Goal: Information Seeking & Learning: Find specific fact

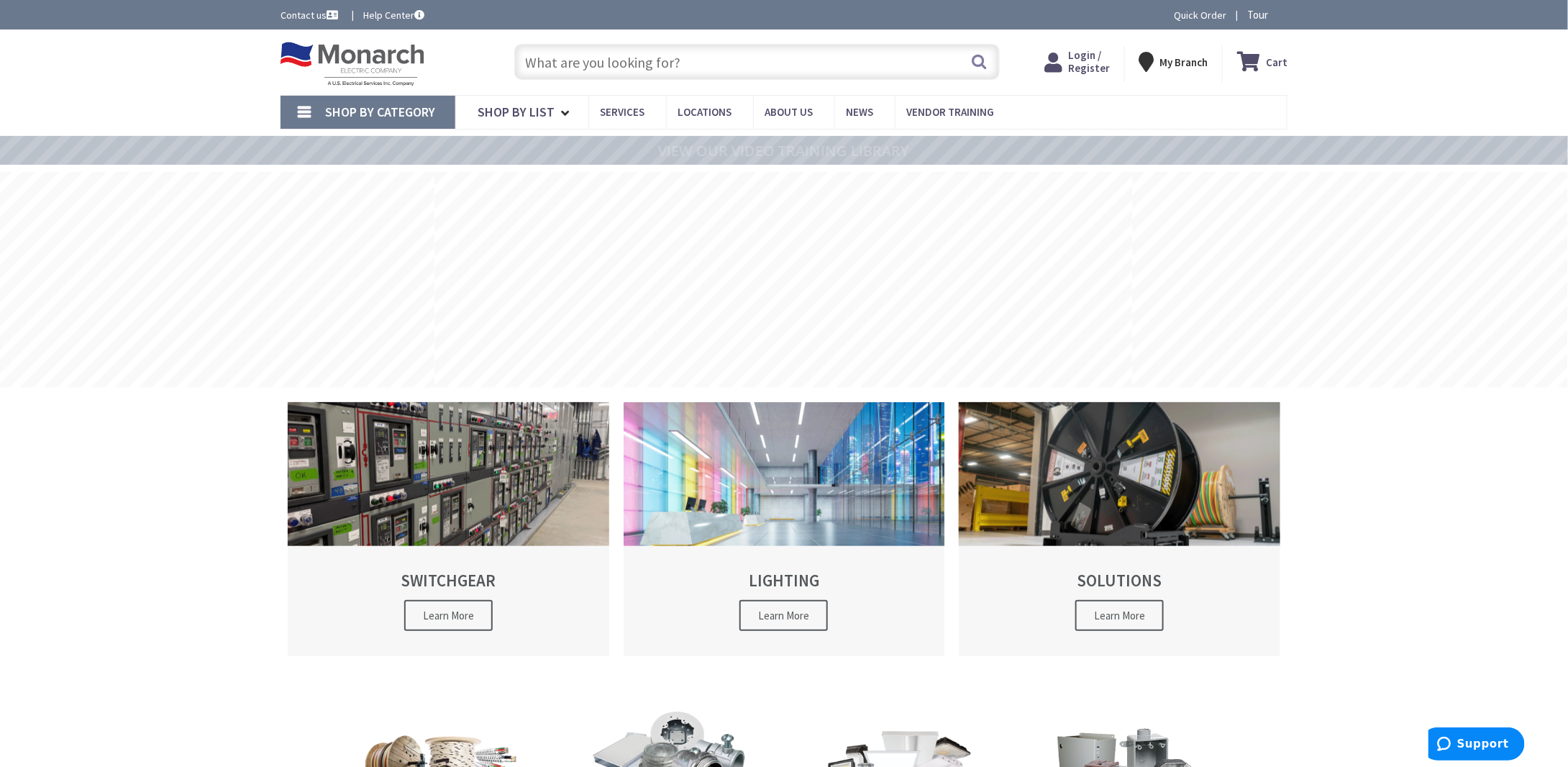
click at [1083, 58] on span "Login / Register" at bounding box center [1089, 61] width 42 height 26
click at [699, 58] on input "text" at bounding box center [757, 61] width 486 height 36
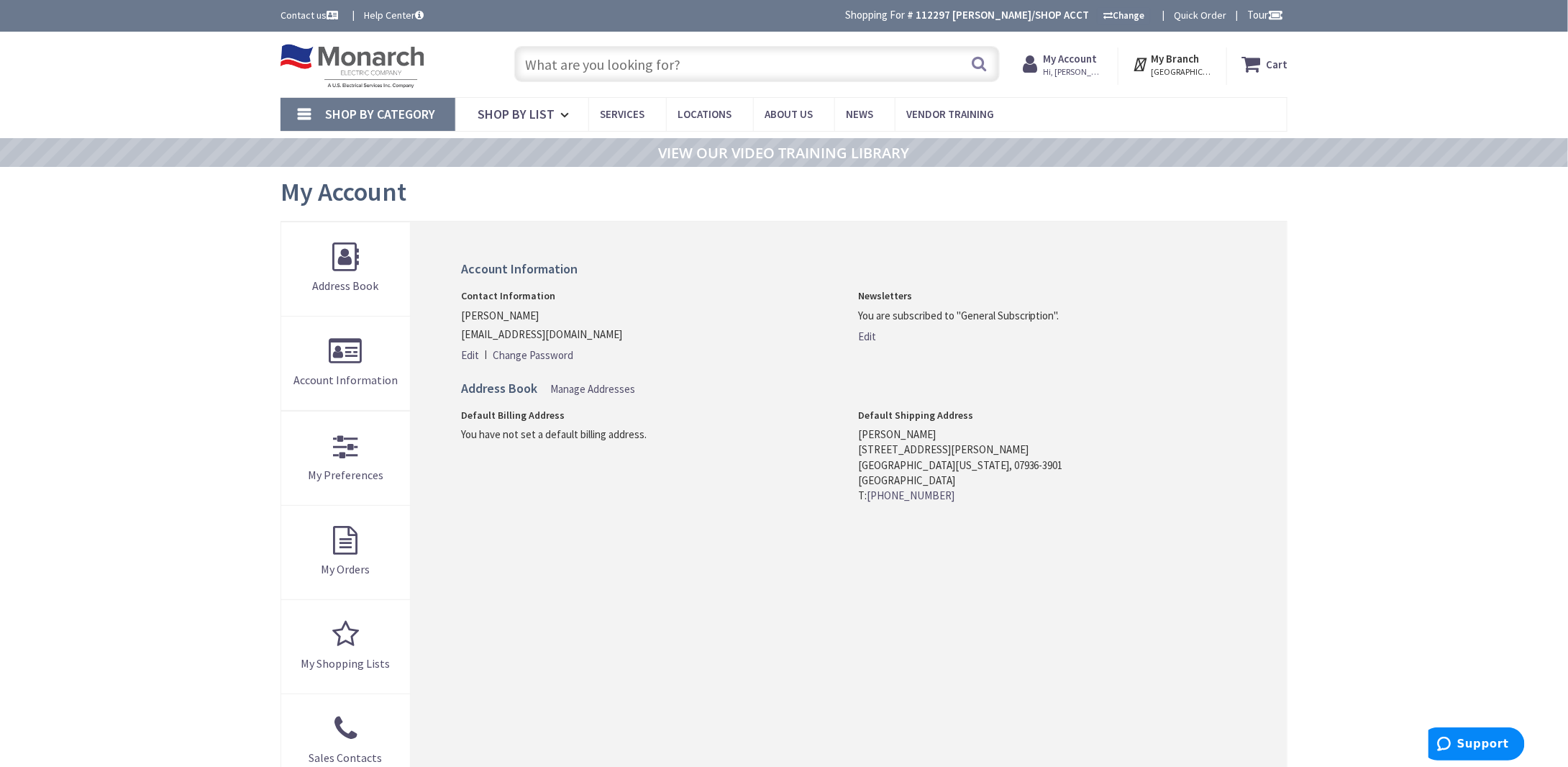
click at [691, 51] on input "text" at bounding box center [757, 64] width 486 height 36
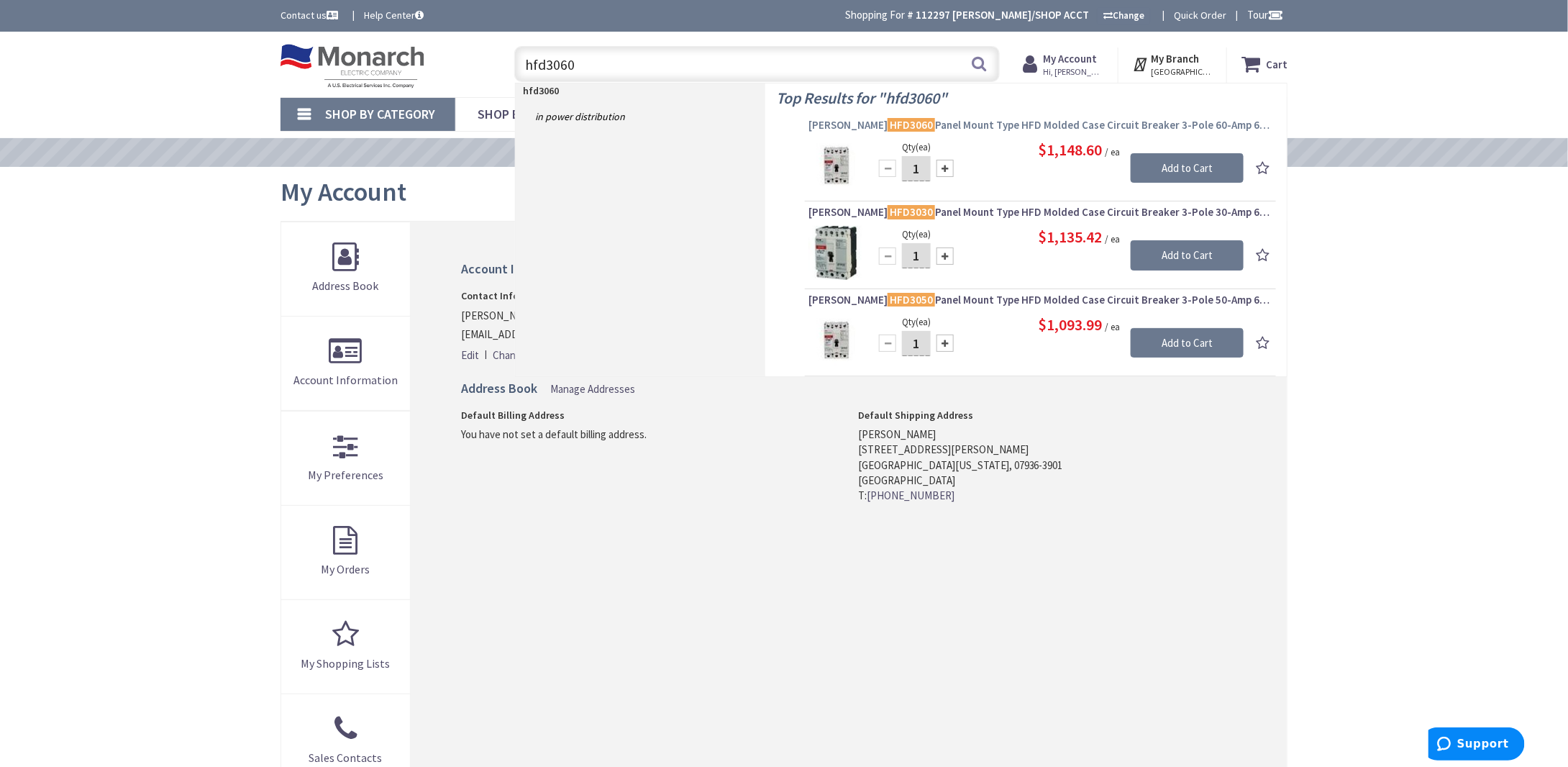
type input "hfd3060"
click at [1008, 121] on span "Eaton HFD3060 Panel Mount Type HFD Molded Case Circuit Breaker 3-Pole 60-Amp 60…" at bounding box center [1040, 125] width 464 height 15
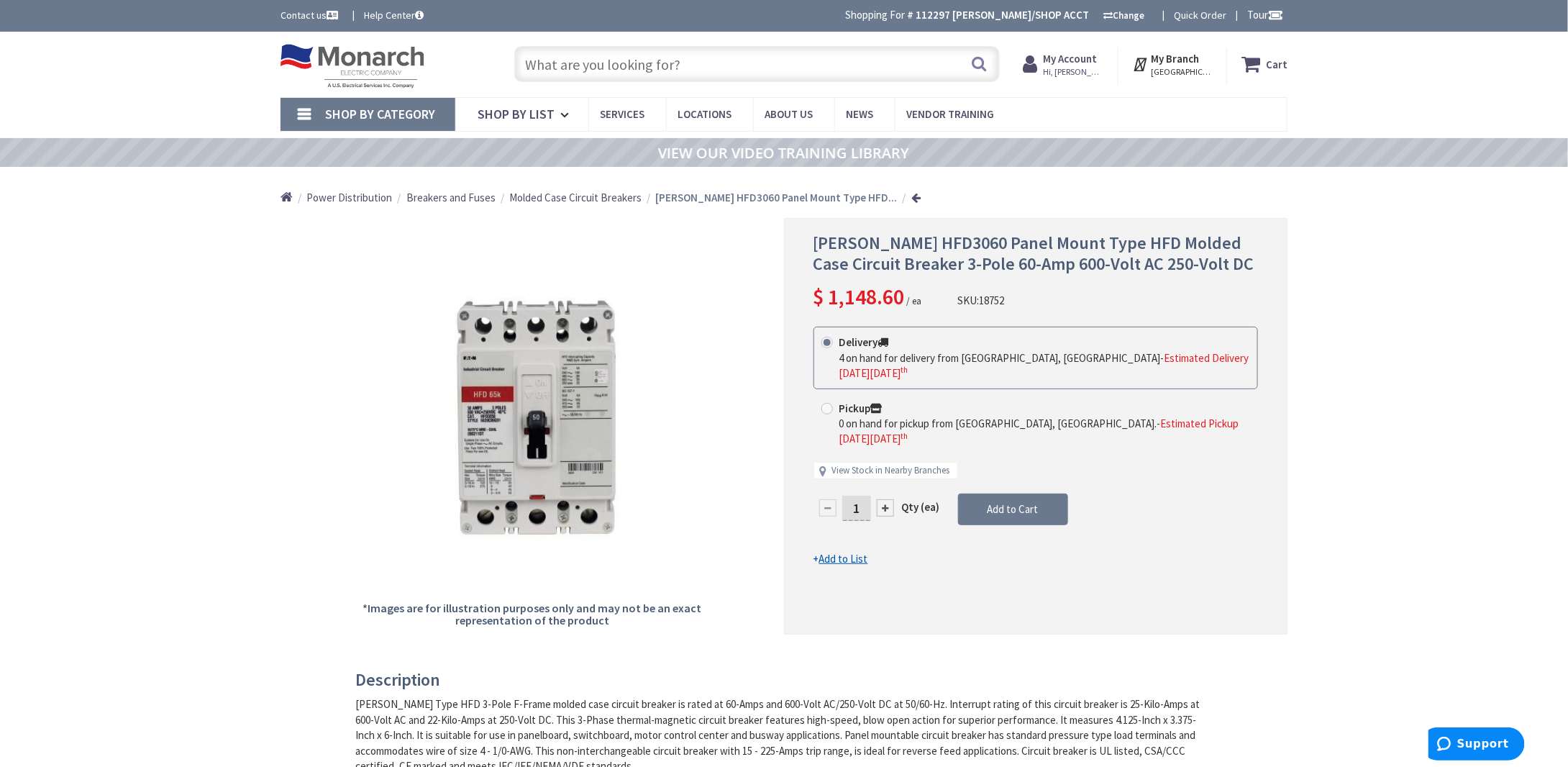
click at [688, 70] on input "text" at bounding box center [757, 64] width 486 height 36
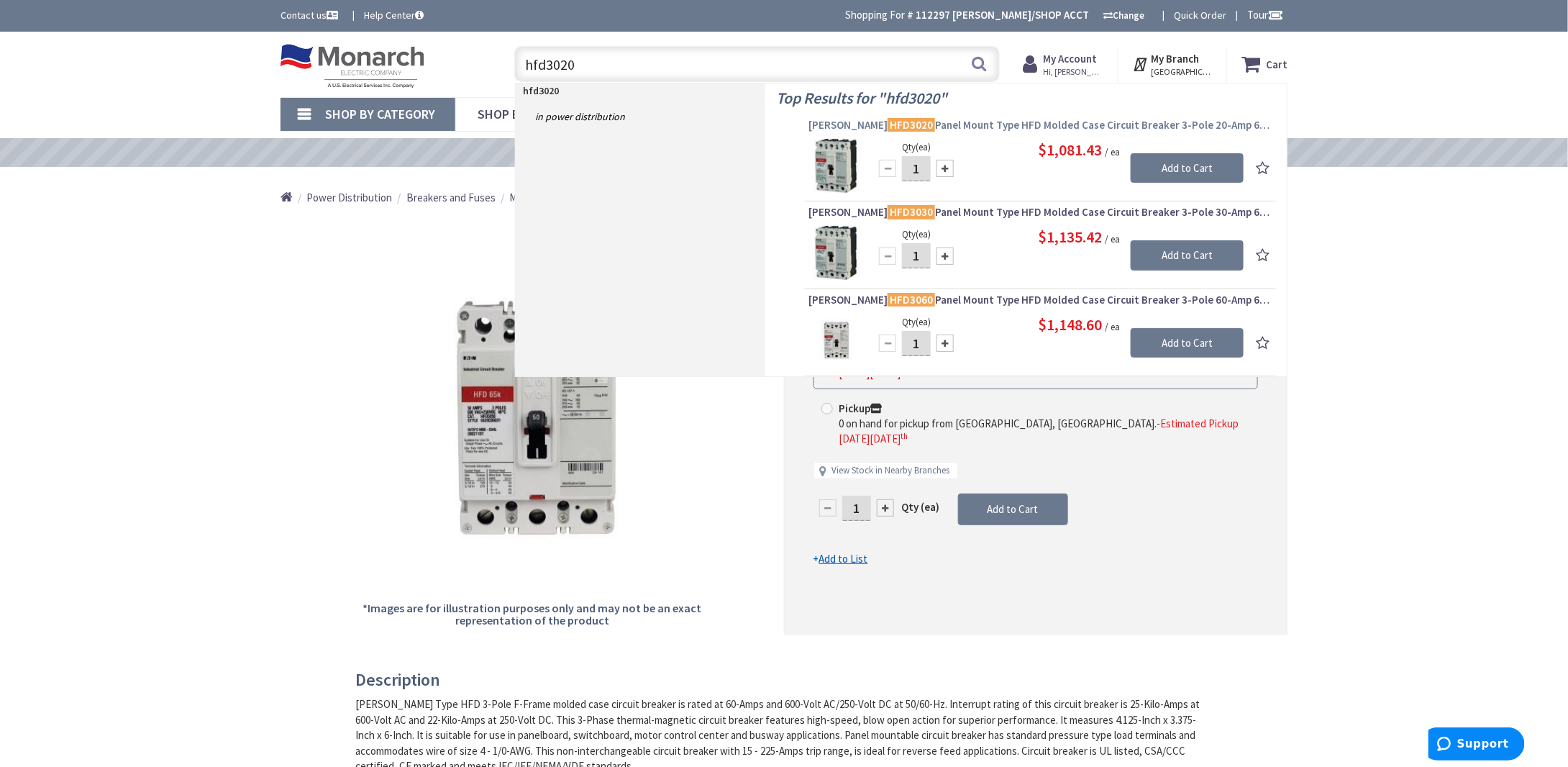
type input "hfd3020"
click at [992, 123] on span "Eaton HFD3020 Panel Mount Type HFD Molded Case Circuit Breaker 3-Pole 20-Amp 60…" at bounding box center [1040, 125] width 464 height 15
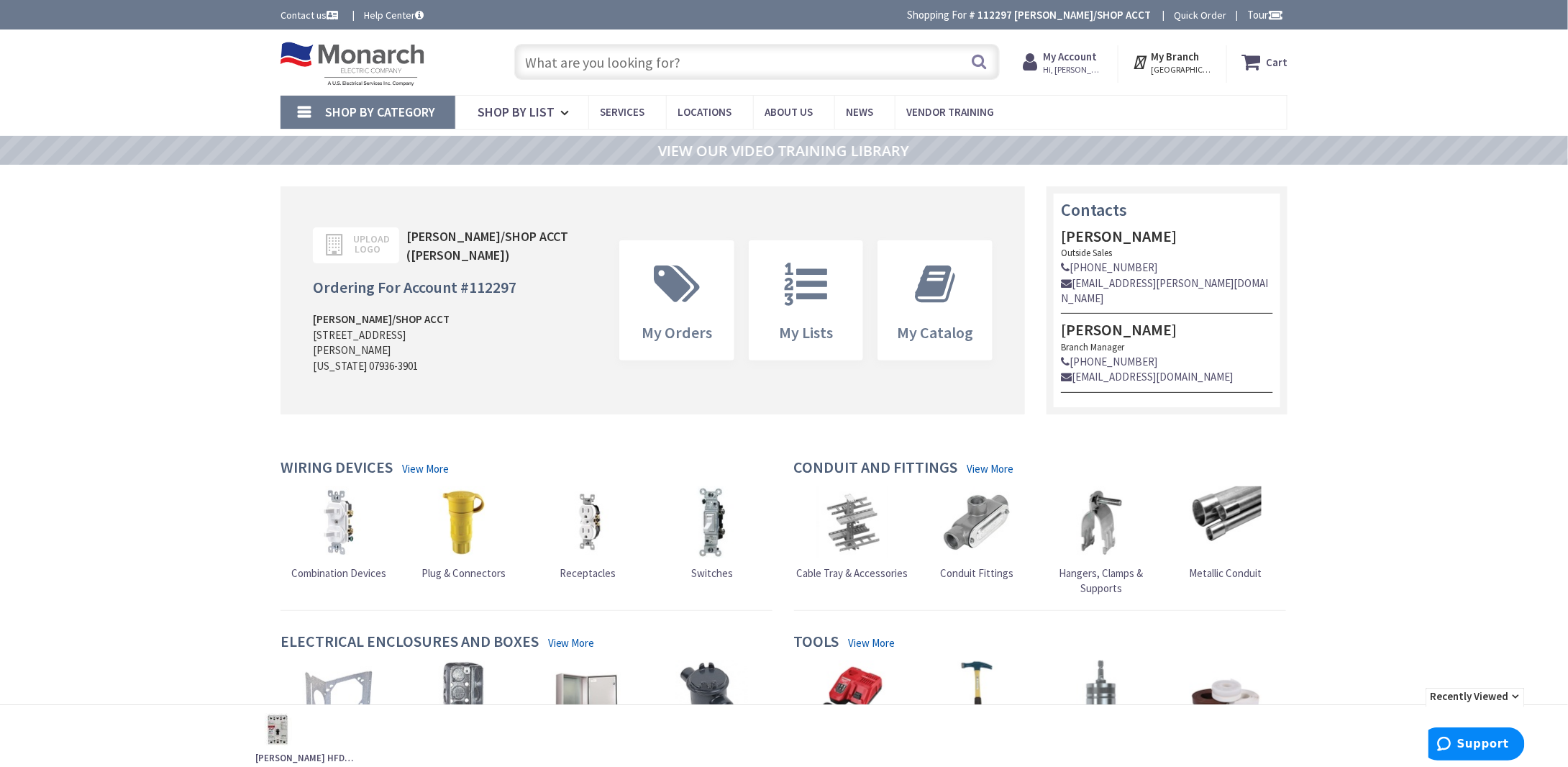
click at [766, 57] on input "text" at bounding box center [757, 61] width 486 height 36
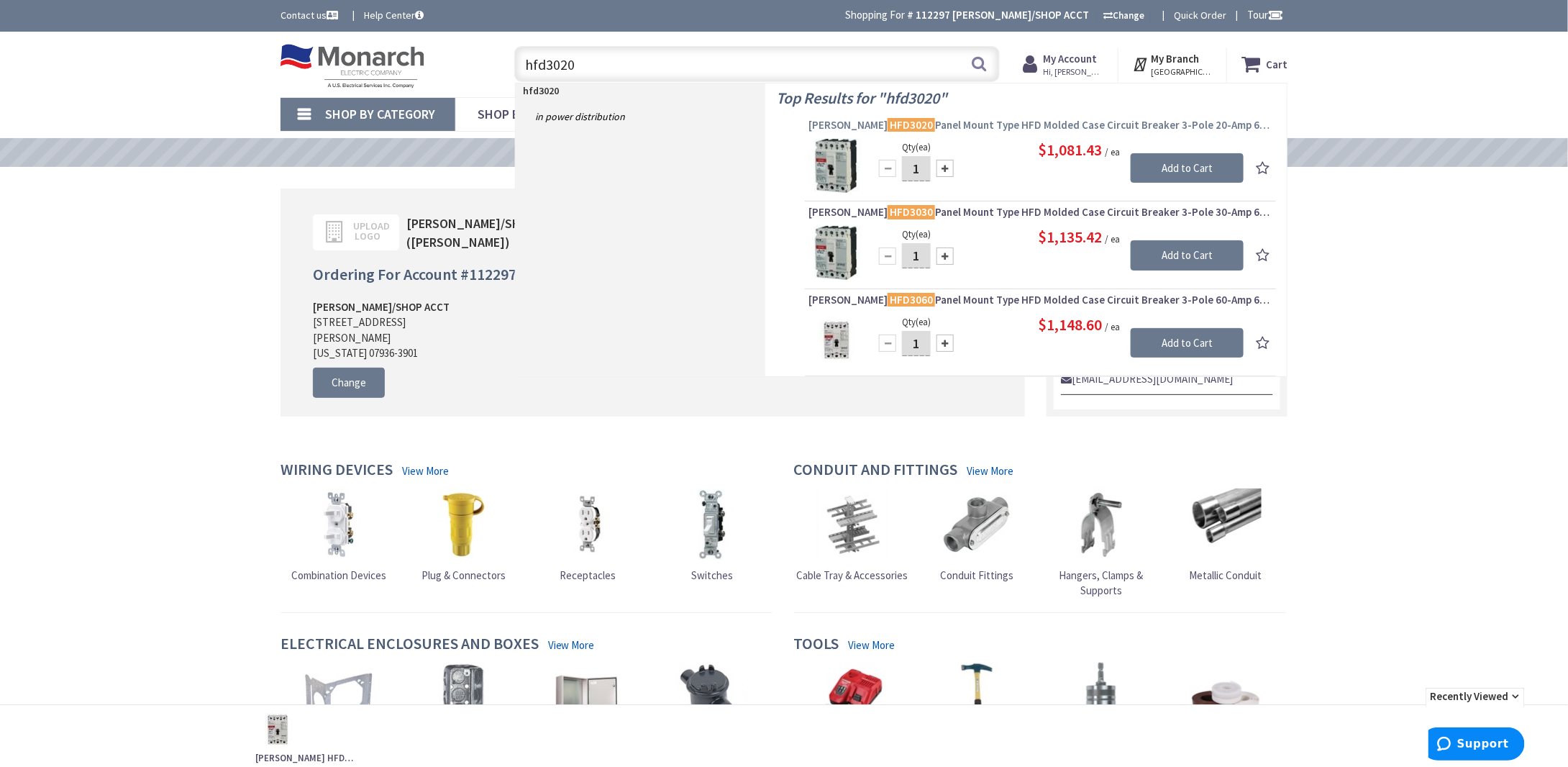
type input "hfd3020"
click at [1003, 124] on span "Eaton HFD3020 Panel Mount Type HFD Molded Case Circuit Breaker 3-Pole 20-Amp 60…" at bounding box center [1040, 125] width 464 height 15
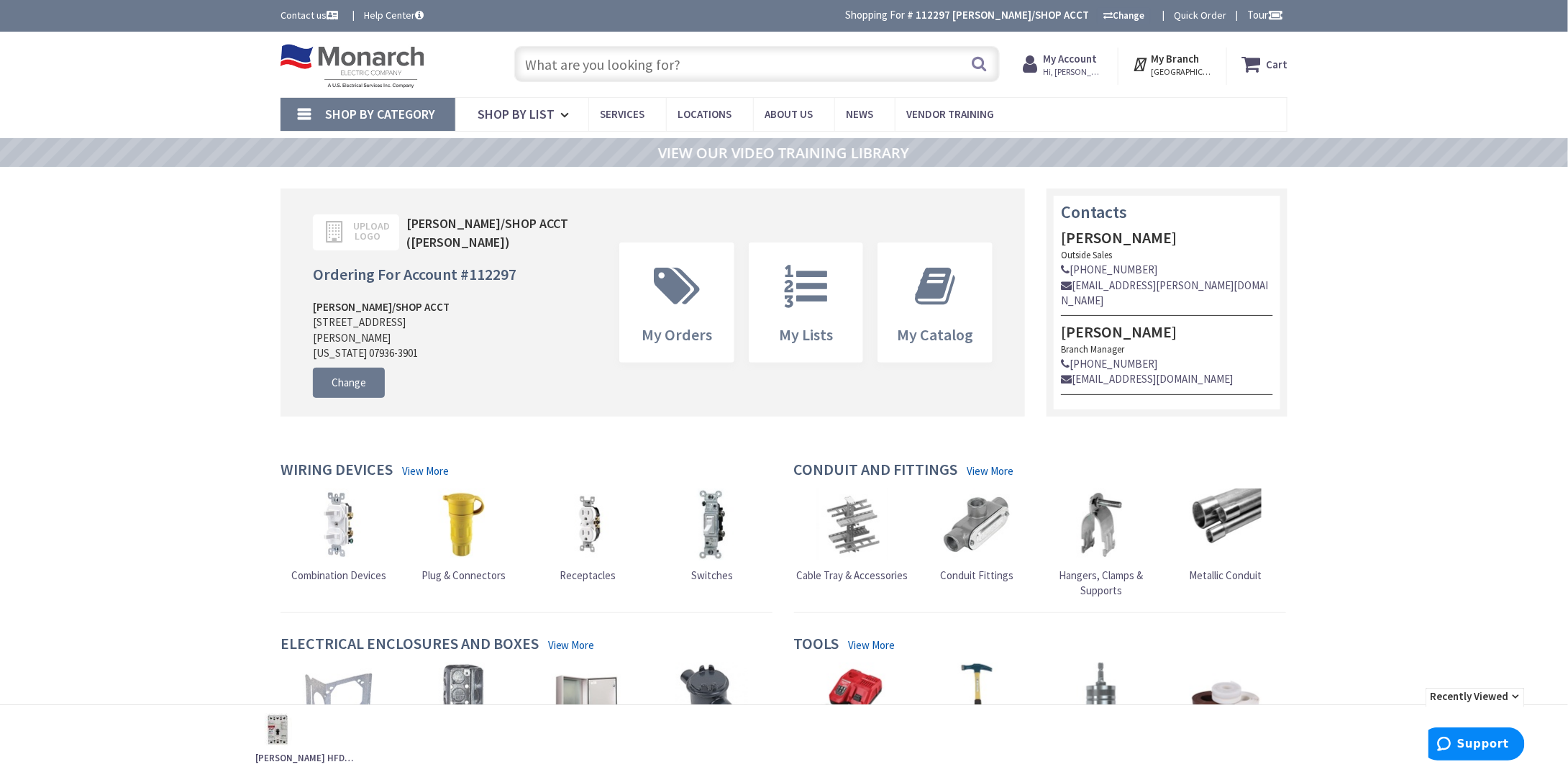
drag, startPoint x: 69, startPoint y: 106, endPoint x: 321, endPoint y: 157, distance: 257.1
click at [75, 106] on div "Shop By Category Conduit and Fittings Cable Tray & Accessories Cable Trays Cabl…" at bounding box center [784, 114] width 1568 height 34
click at [696, 63] on input "text" at bounding box center [757, 64] width 486 height 36
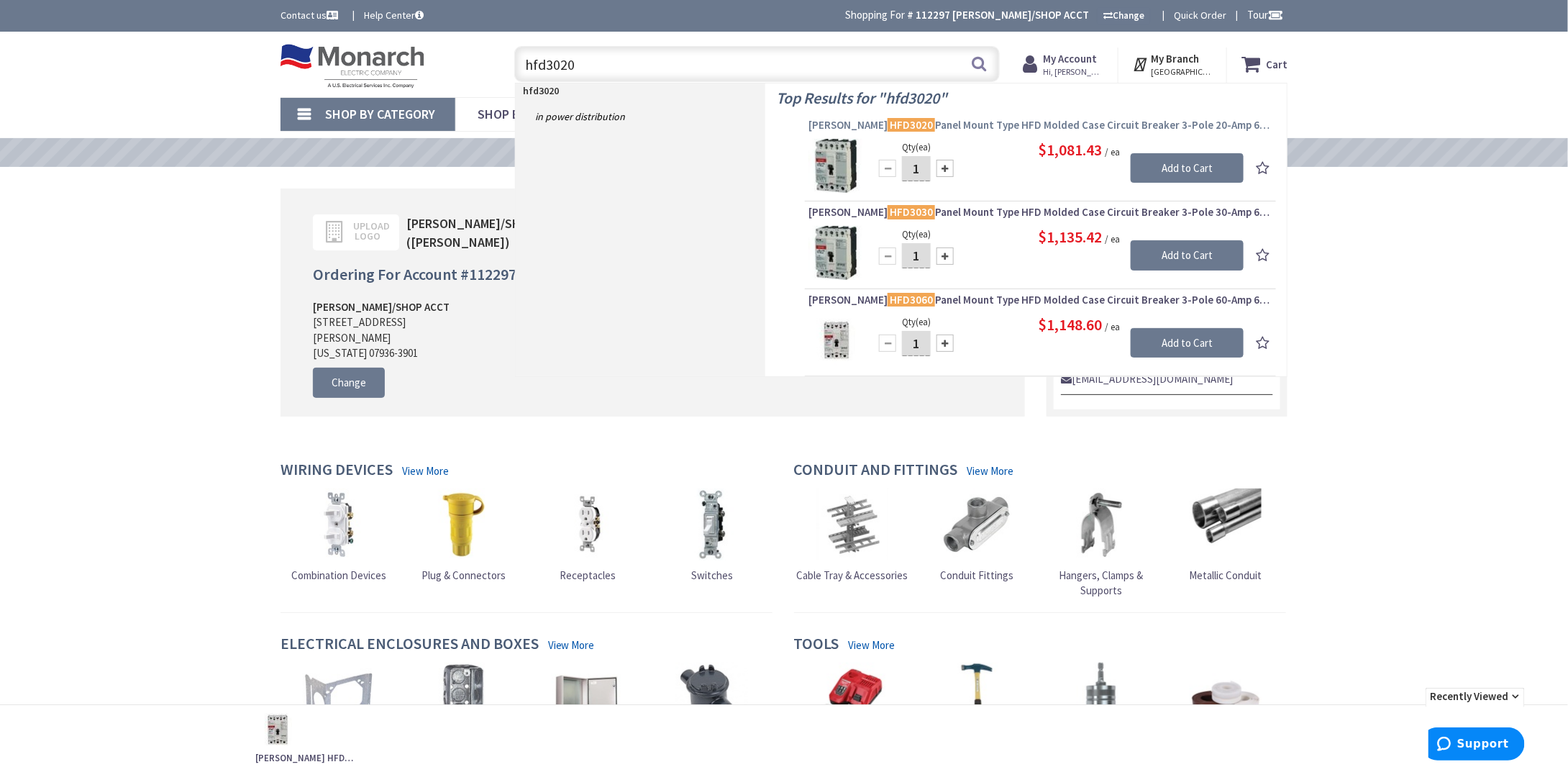
type input "hfd3020"
click at [1035, 123] on span "Eaton HFD3020 Panel Mount Type HFD Molded Case Circuit Breaker 3-Pole 20-Amp 60…" at bounding box center [1040, 125] width 464 height 15
click at [830, 161] on img at bounding box center [836, 166] width 54 height 54
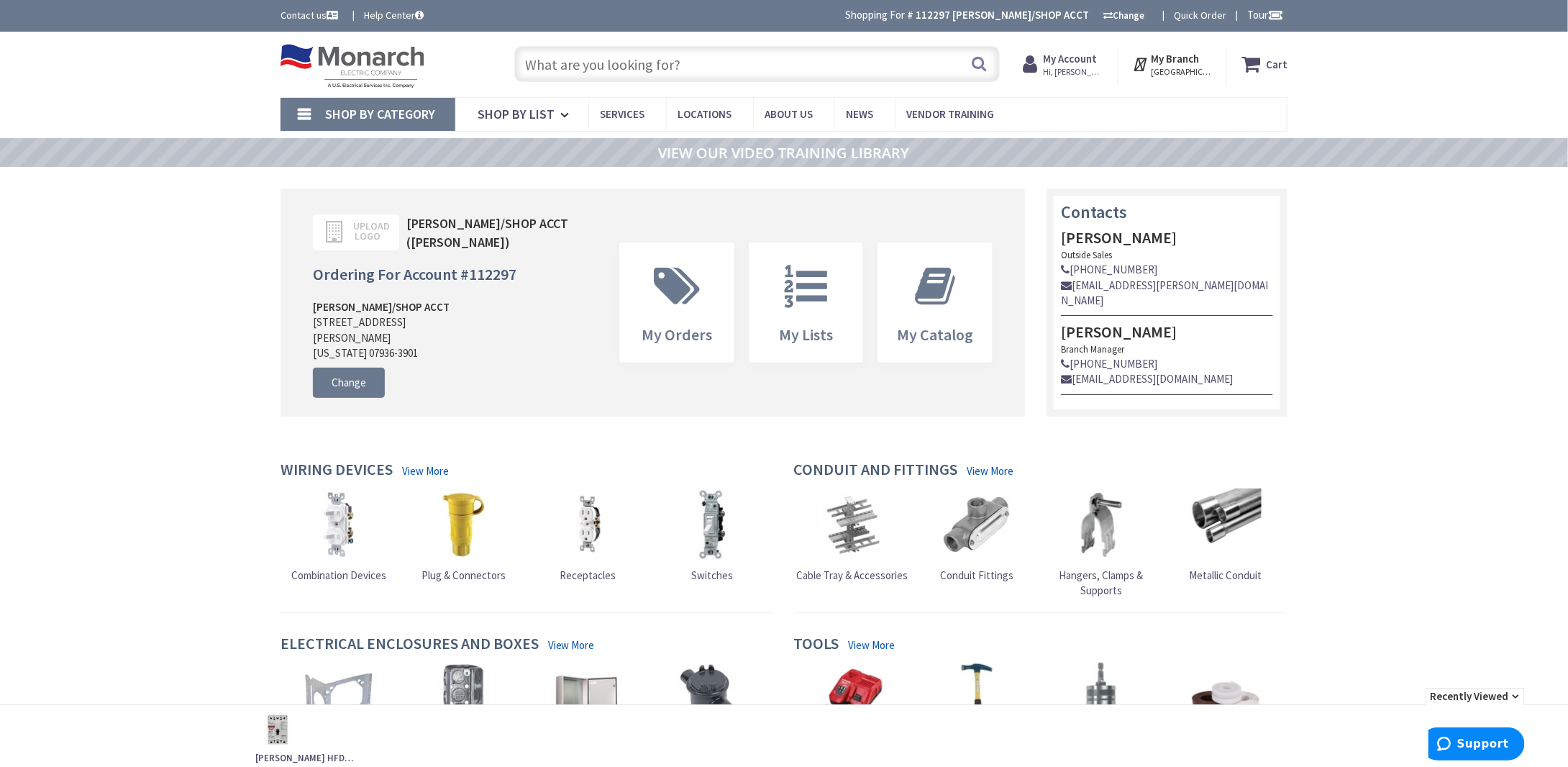
drag, startPoint x: 210, startPoint y: 268, endPoint x: 220, endPoint y: 268, distance: 10.0
drag, startPoint x: 169, startPoint y: 209, endPoint x: 134, endPoint y: 323, distance: 119.3
